Goal: Communication & Community: Participate in discussion

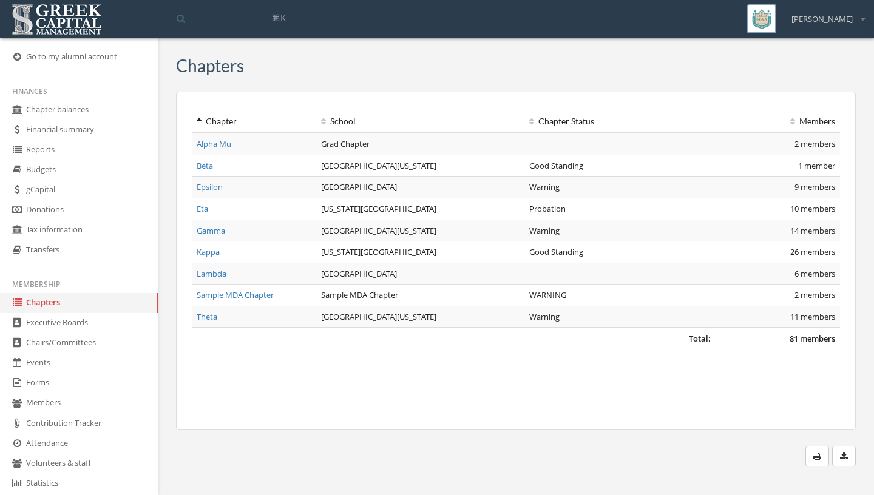
click at [85, 413] on link "Members" at bounding box center [79, 403] width 158 height 20
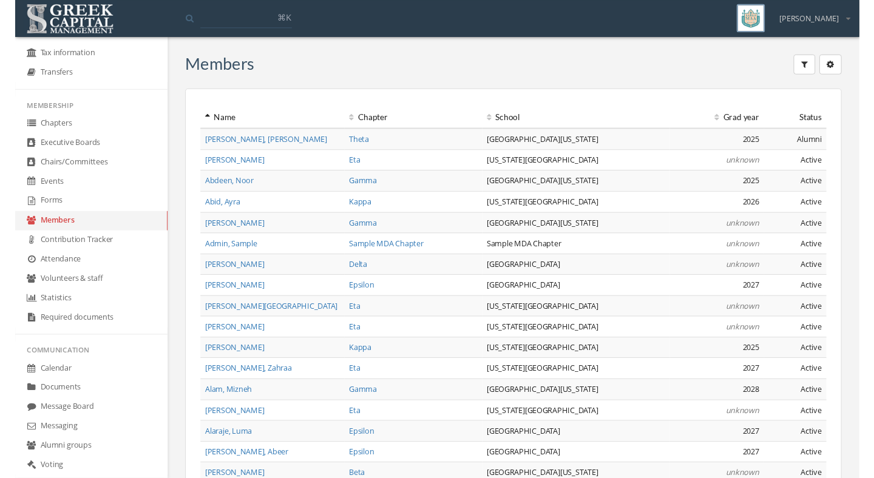
scroll to position [177, 0]
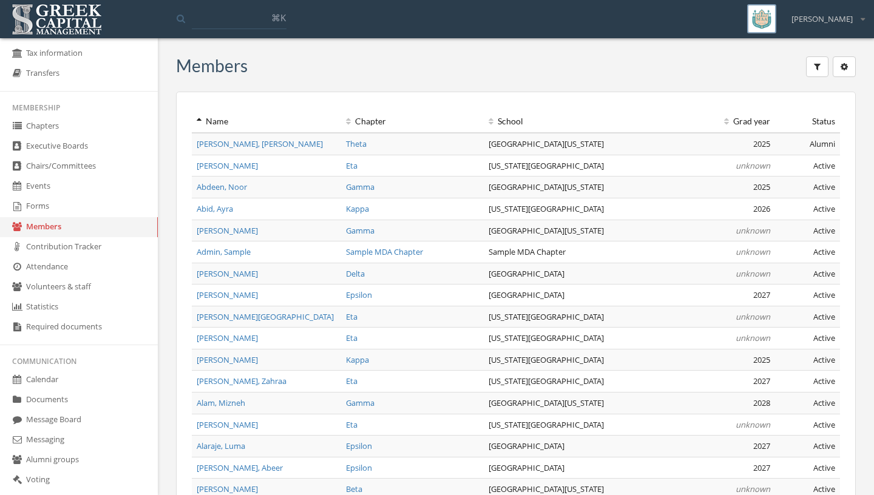
click at [90, 427] on link "Message Board" at bounding box center [79, 420] width 158 height 20
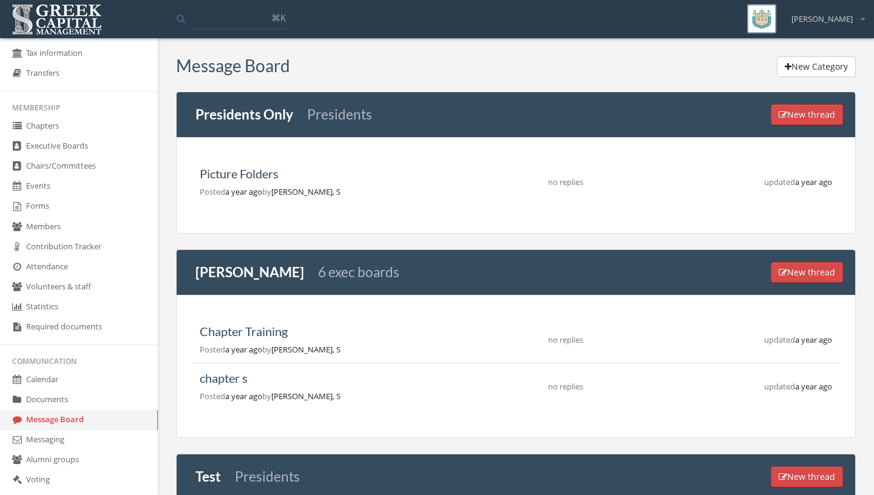
click at [83, 443] on link "Messaging" at bounding box center [79, 440] width 158 height 20
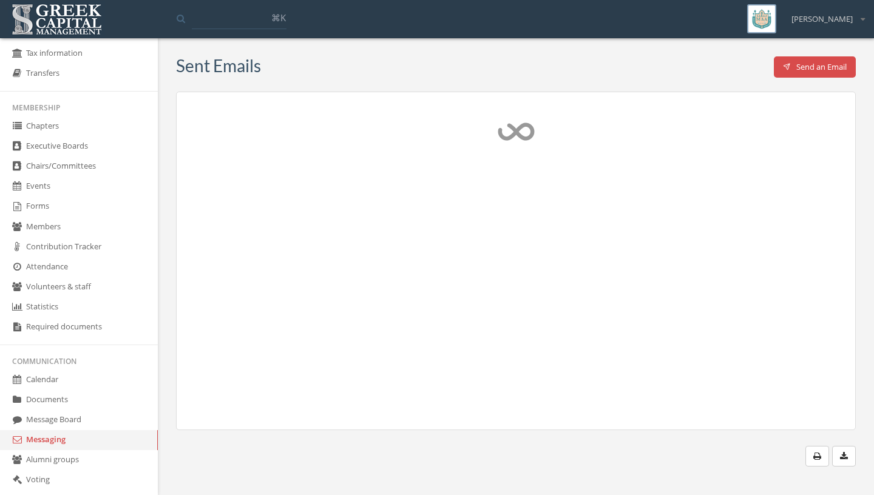
click at [61, 429] on link "Message Board" at bounding box center [79, 420] width 158 height 20
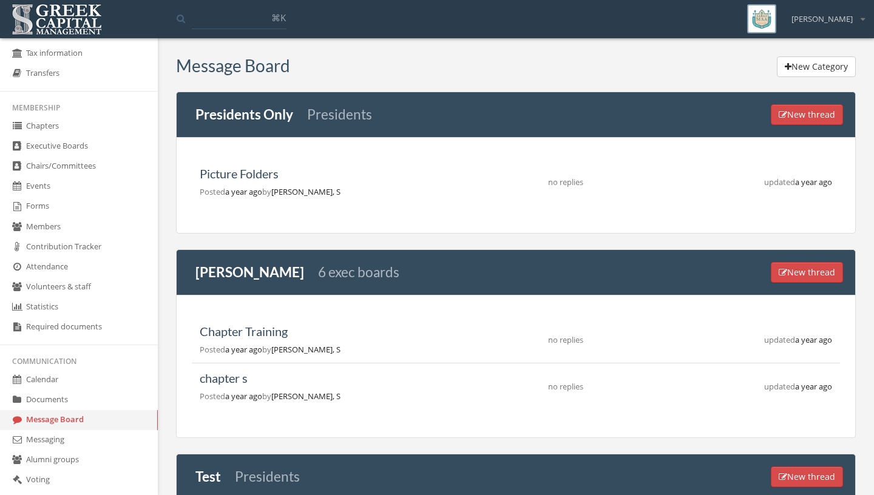
click at [54, 447] on link "Messaging" at bounding box center [79, 440] width 158 height 20
